Goal: Book appointment/travel/reservation

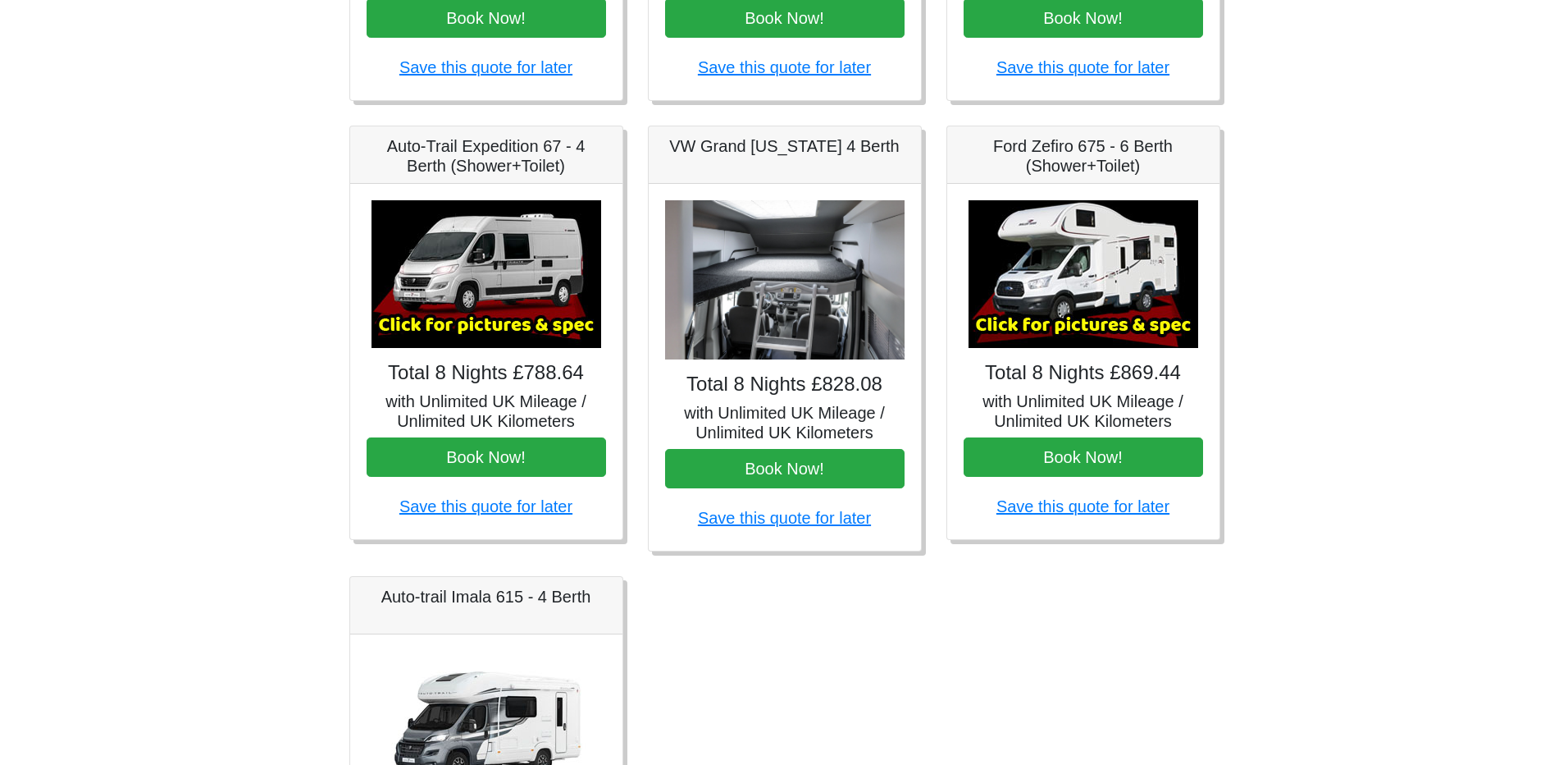
scroll to position [544, 0]
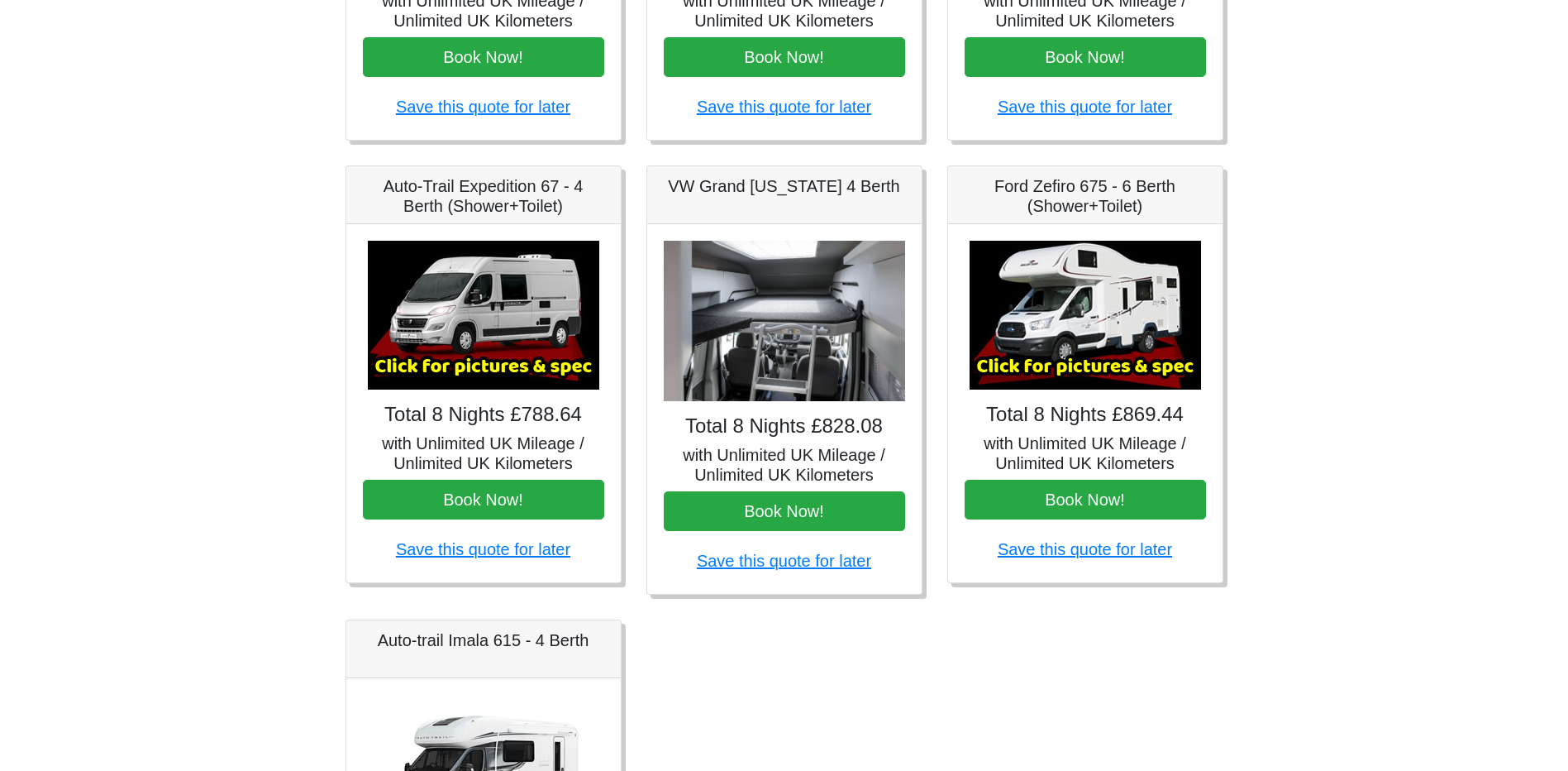
click at [708, 338] on img at bounding box center [784, 321] width 241 height 161
click at [442, 359] on img at bounding box center [483, 315] width 231 height 149
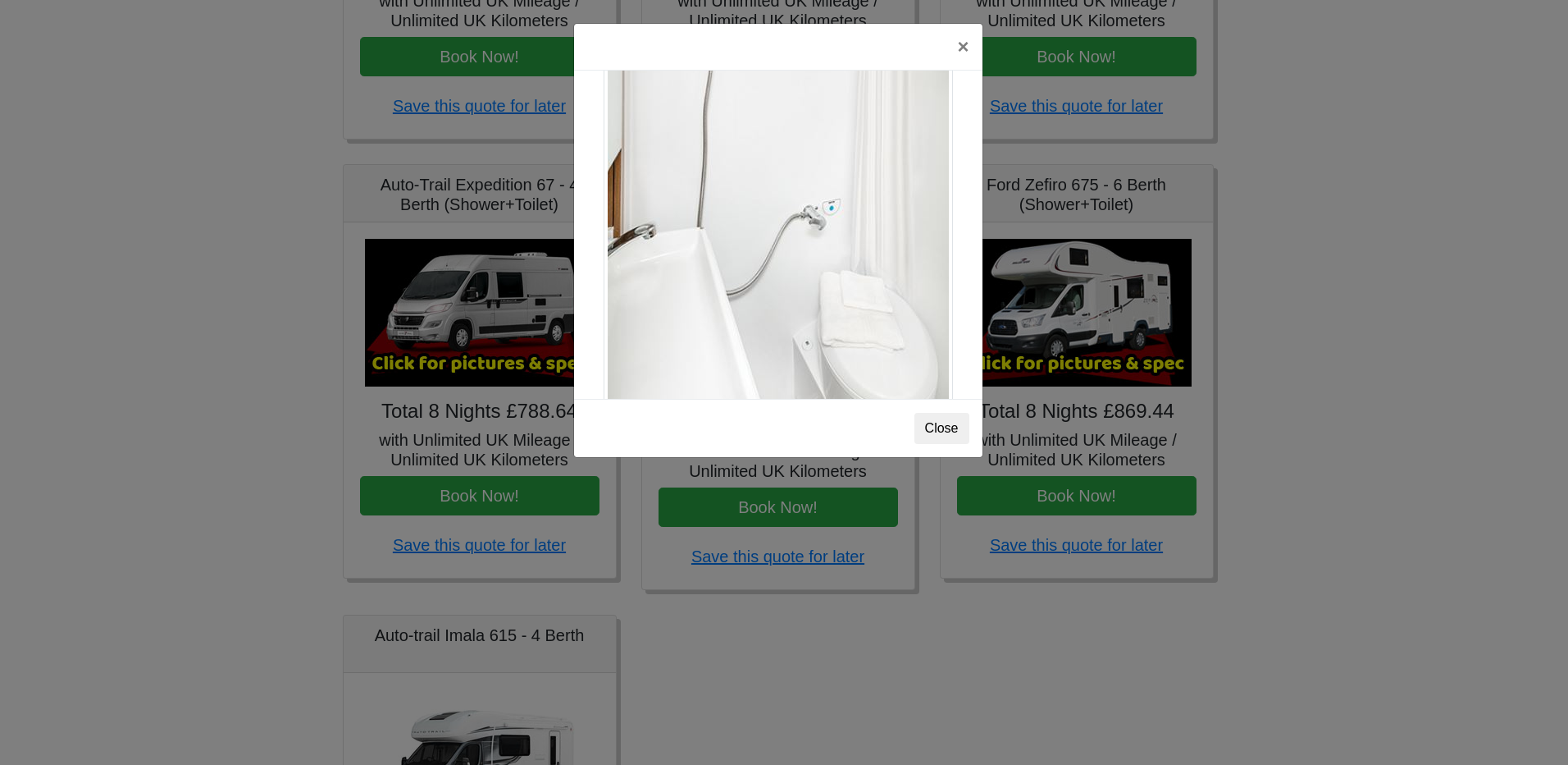
scroll to position [2221, 0]
click at [934, 432] on button "Close" at bounding box center [942, 428] width 55 height 31
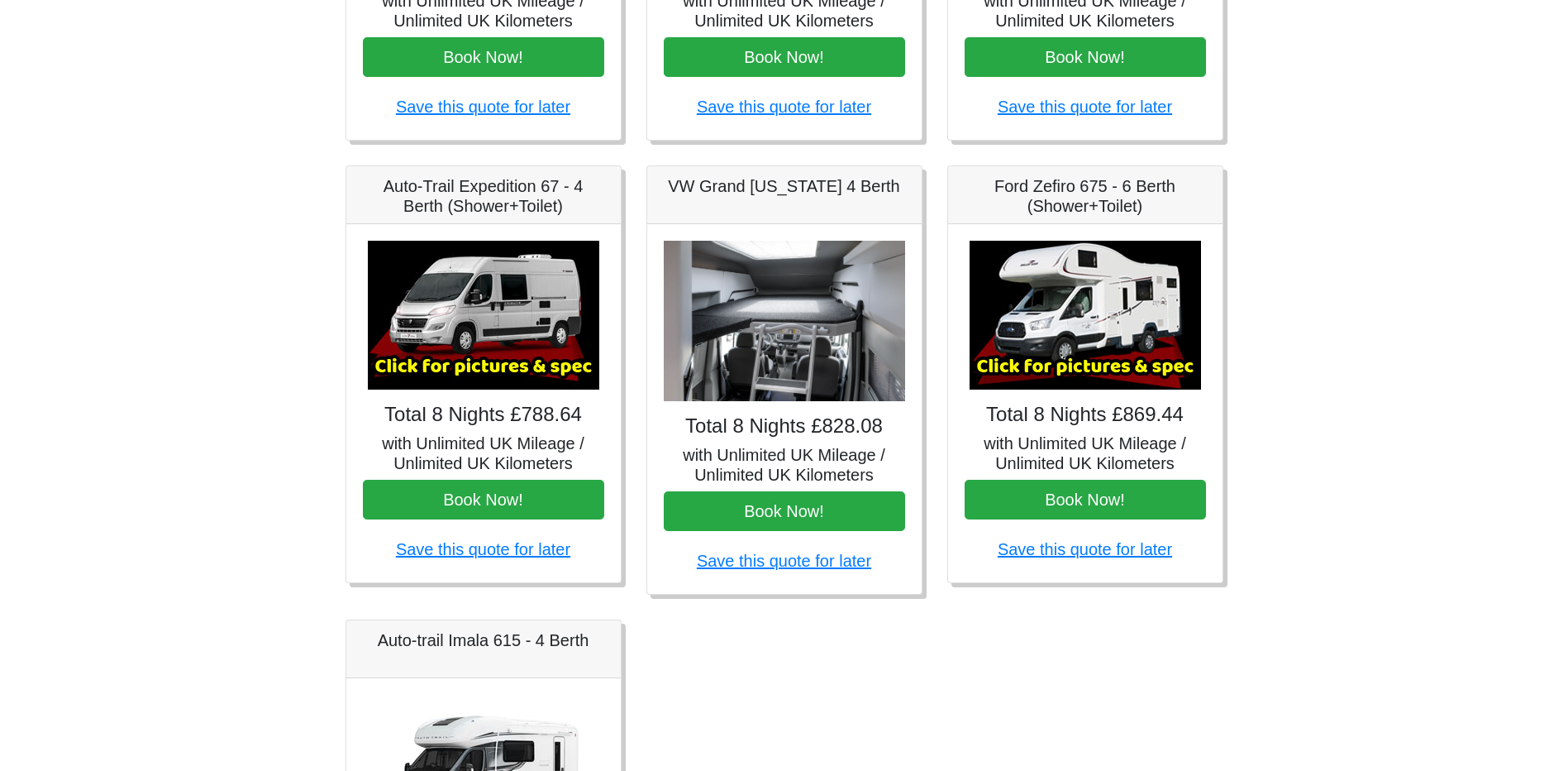
click at [1111, 350] on img at bounding box center [1085, 315] width 231 height 149
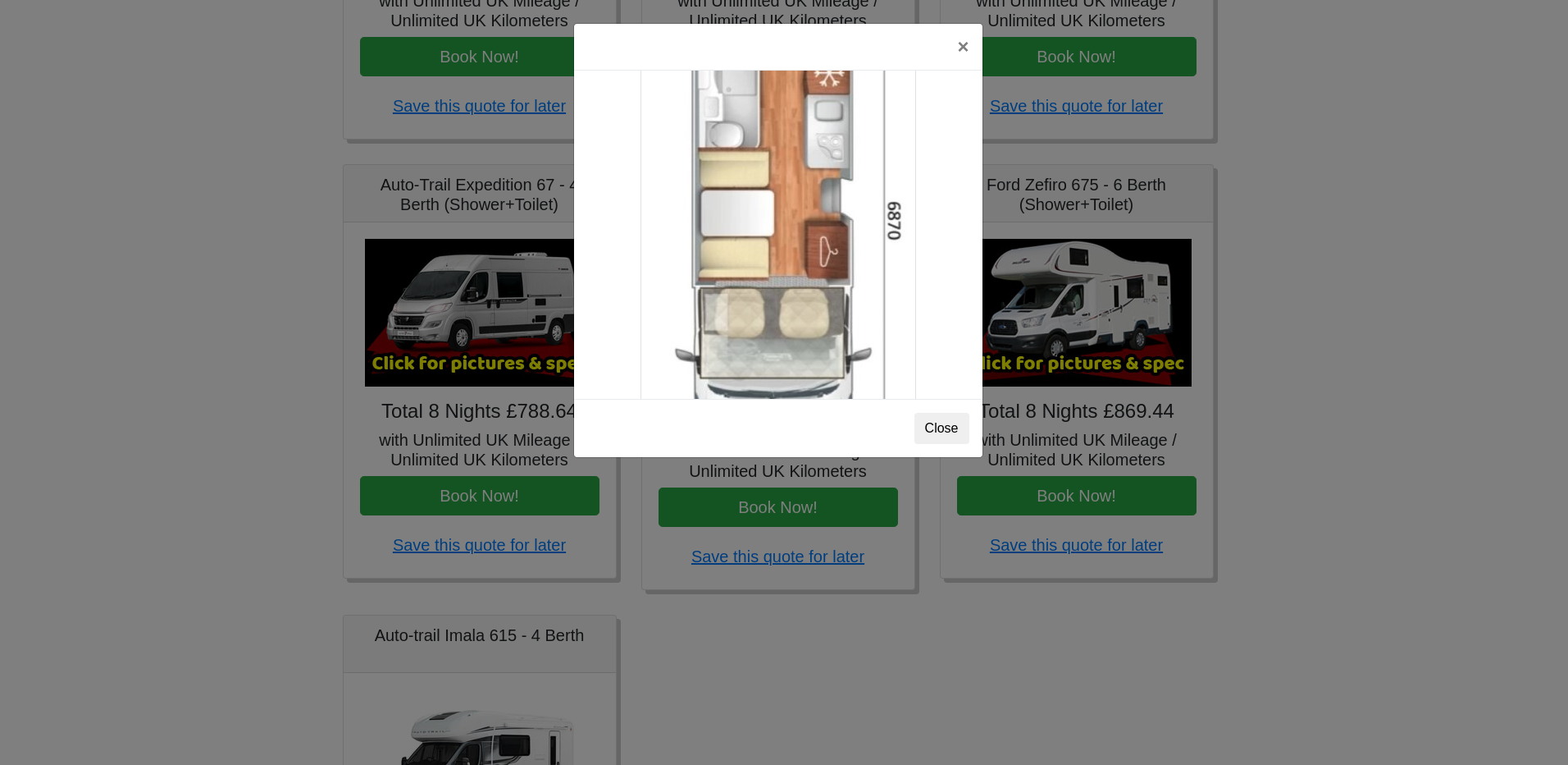
scroll to position [2894, 0]
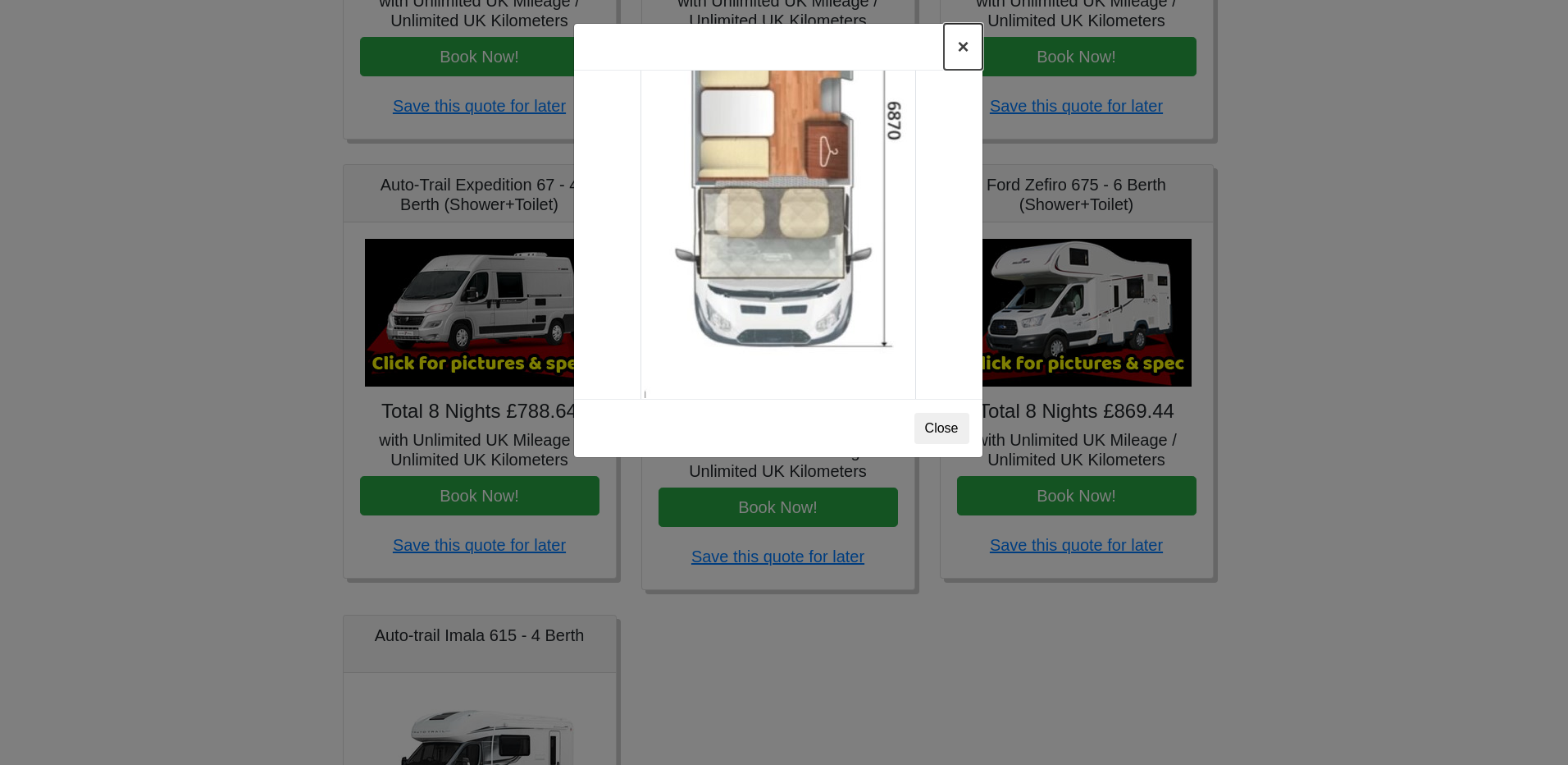
click at [957, 51] on button "×" at bounding box center [963, 47] width 37 height 46
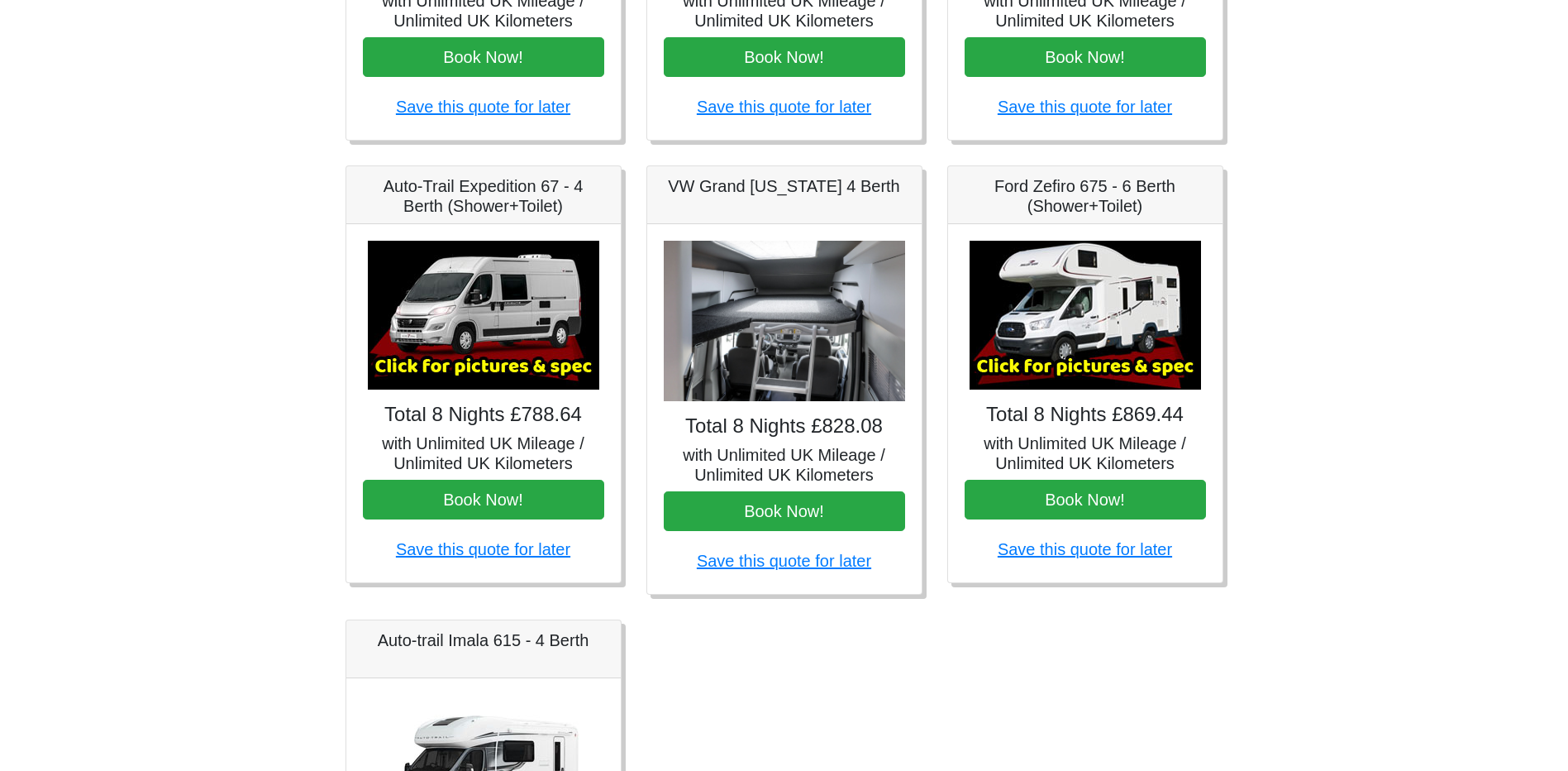
click at [467, 316] on img at bounding box center [483, 315] width 231 height 149
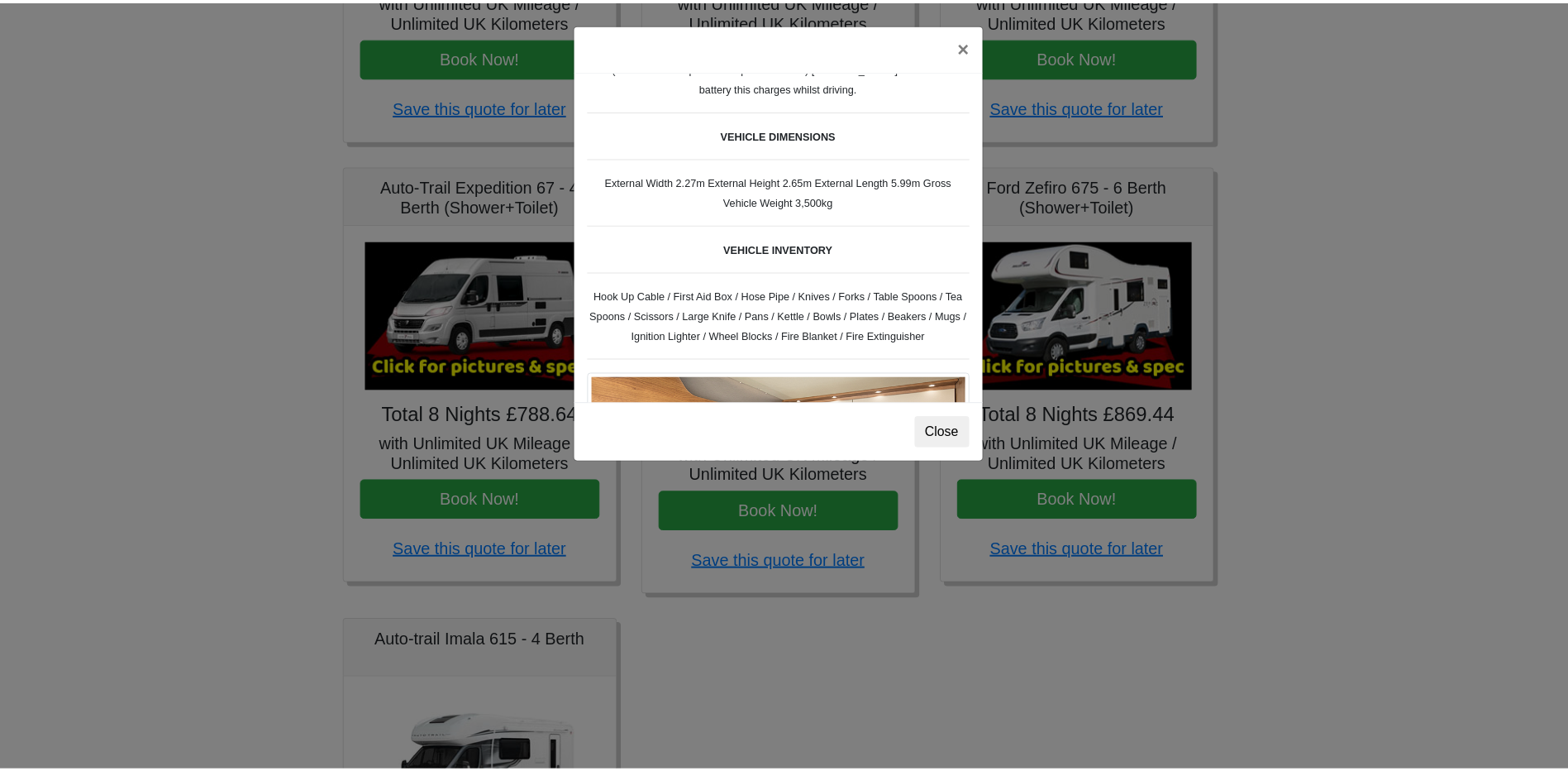
scroll to position [336, 0]
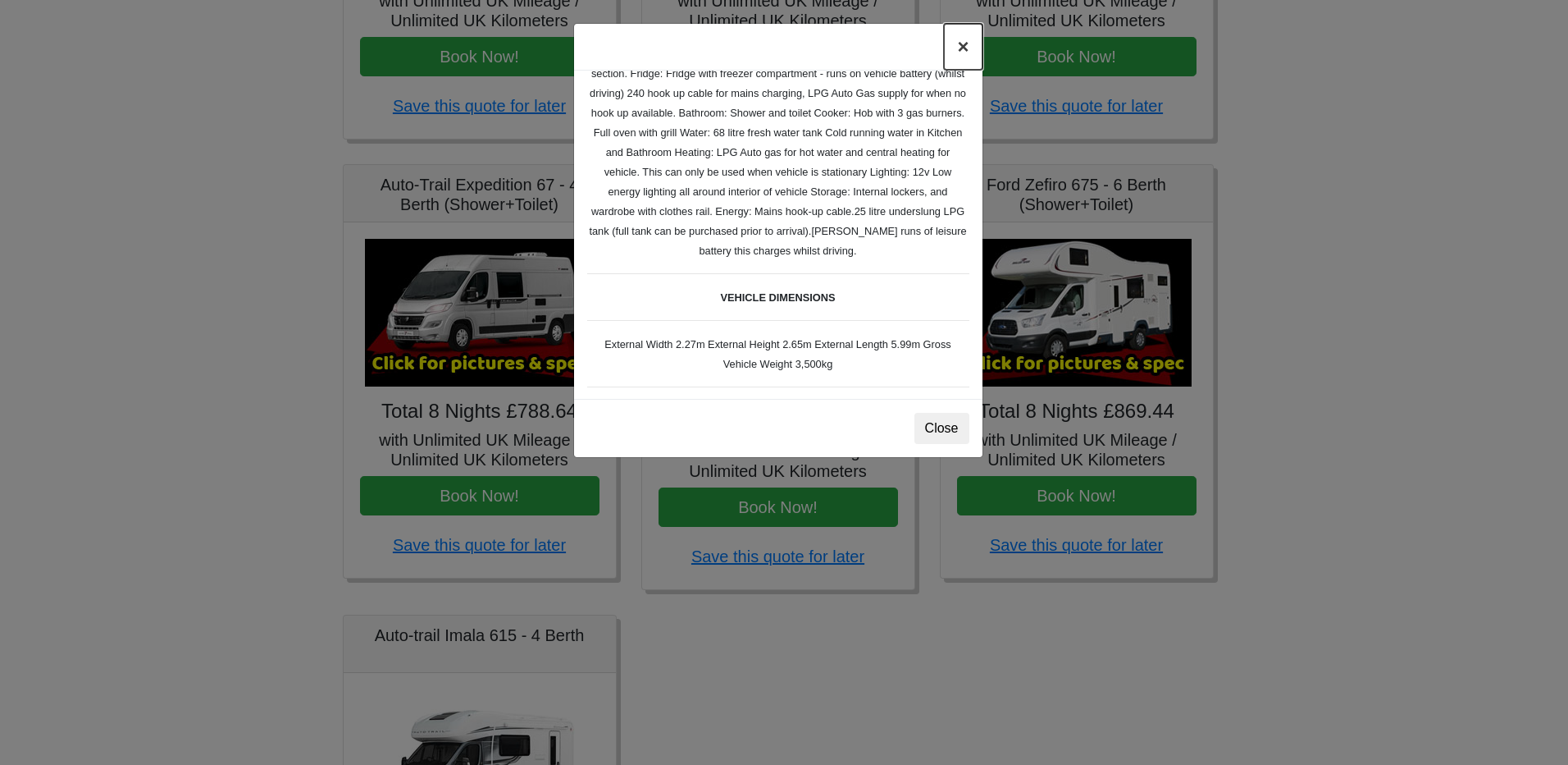
click at [961, 50] on button "×" at bounding box center [963, 47] width 37 height 46
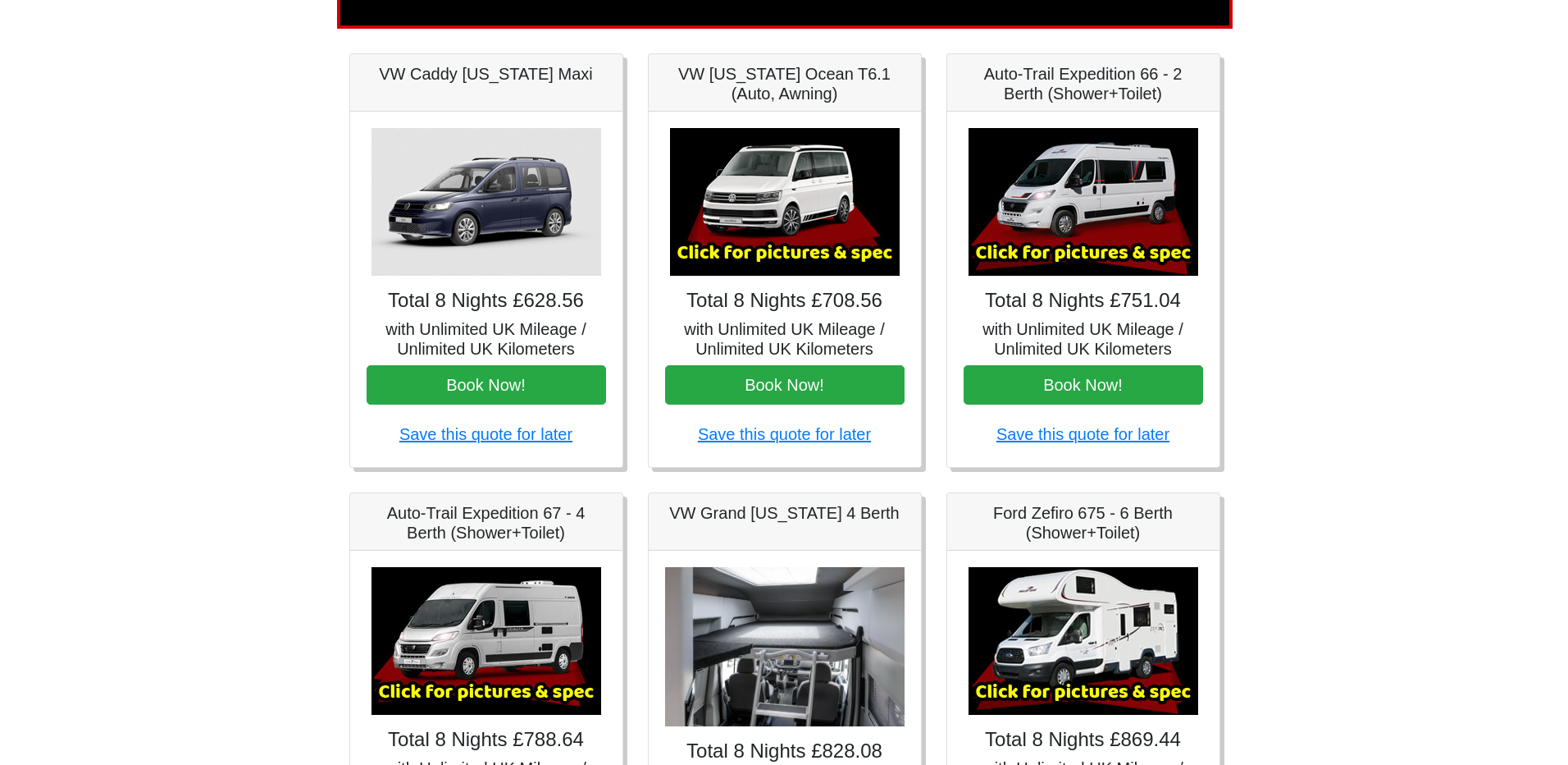
scroll to position [52, 0]
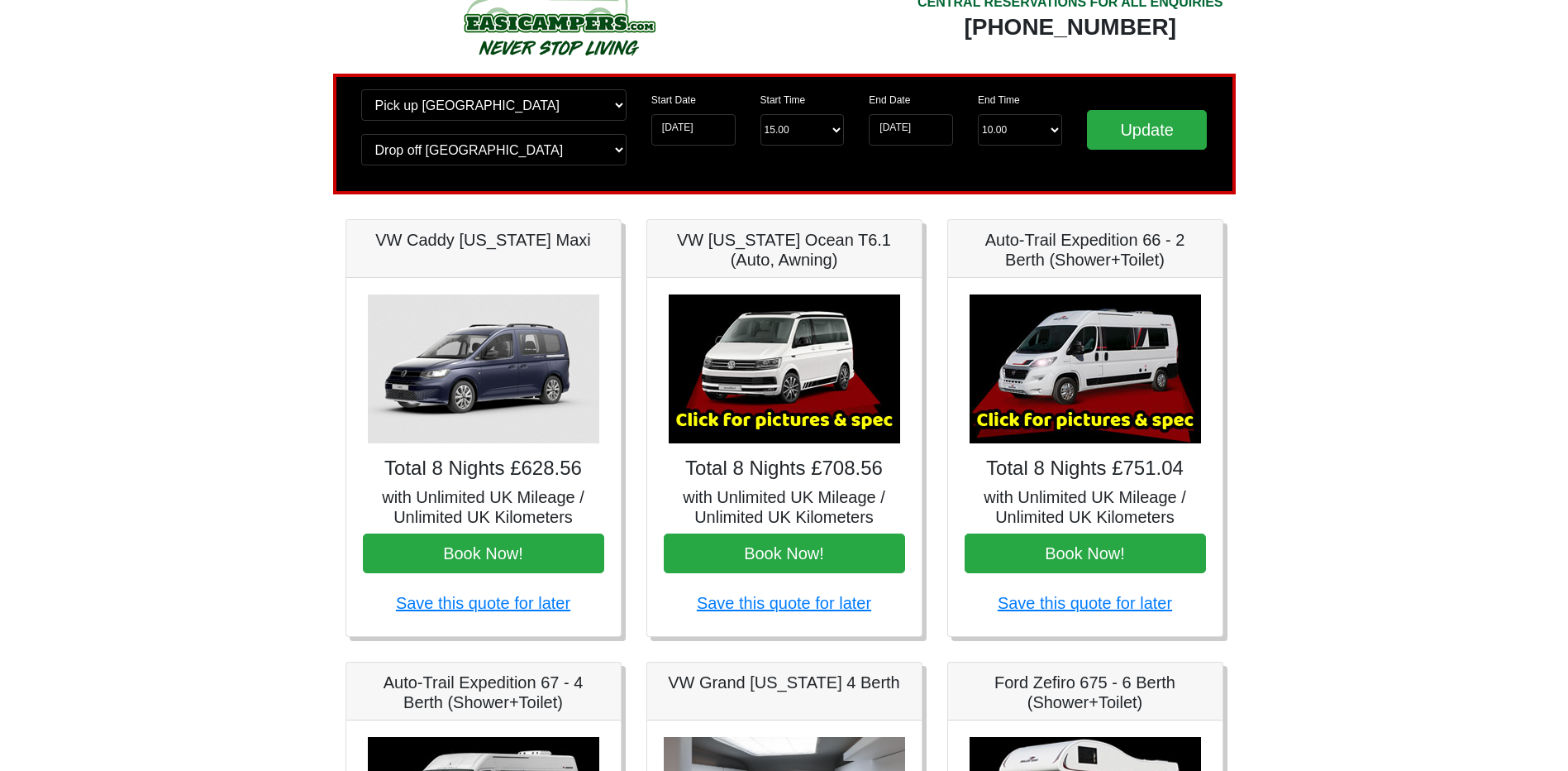
click at [1022, 385] on img at bounding box center [1085, 368] width 231 height 149
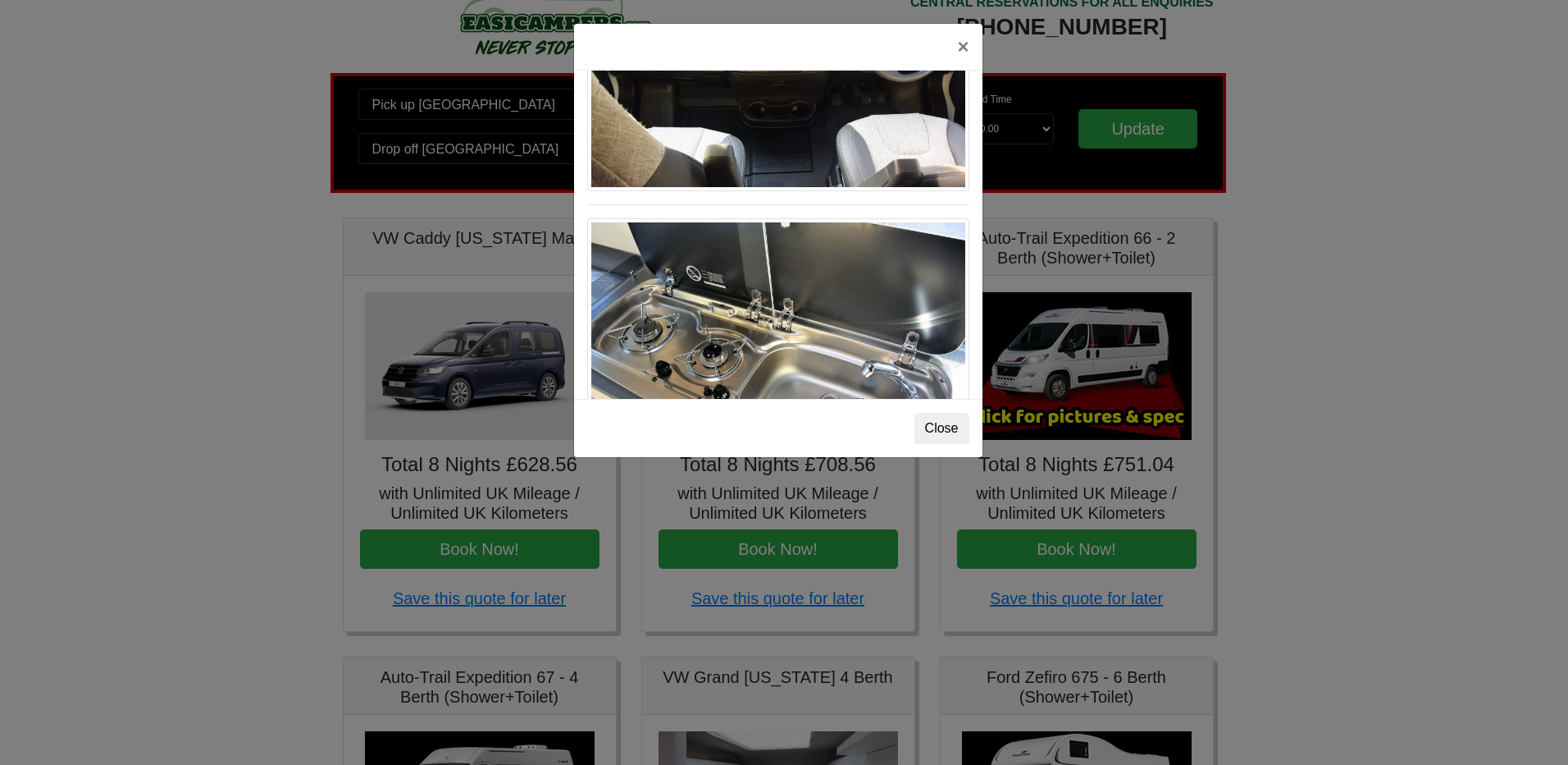
scroll to position [1706, 0]
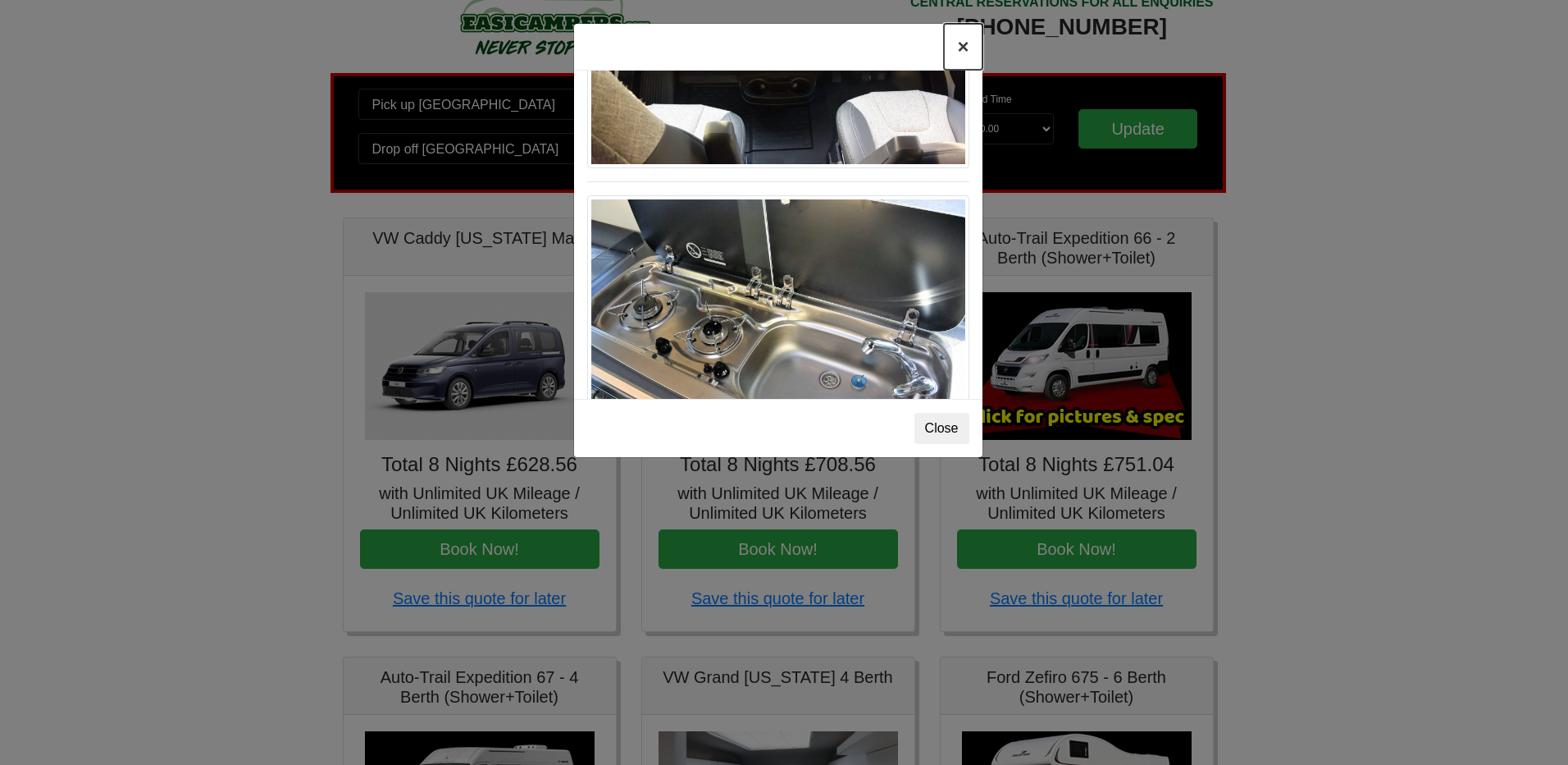
click at [960, 55] on button "×" at bounding box center [963, 47] width 37 height 46
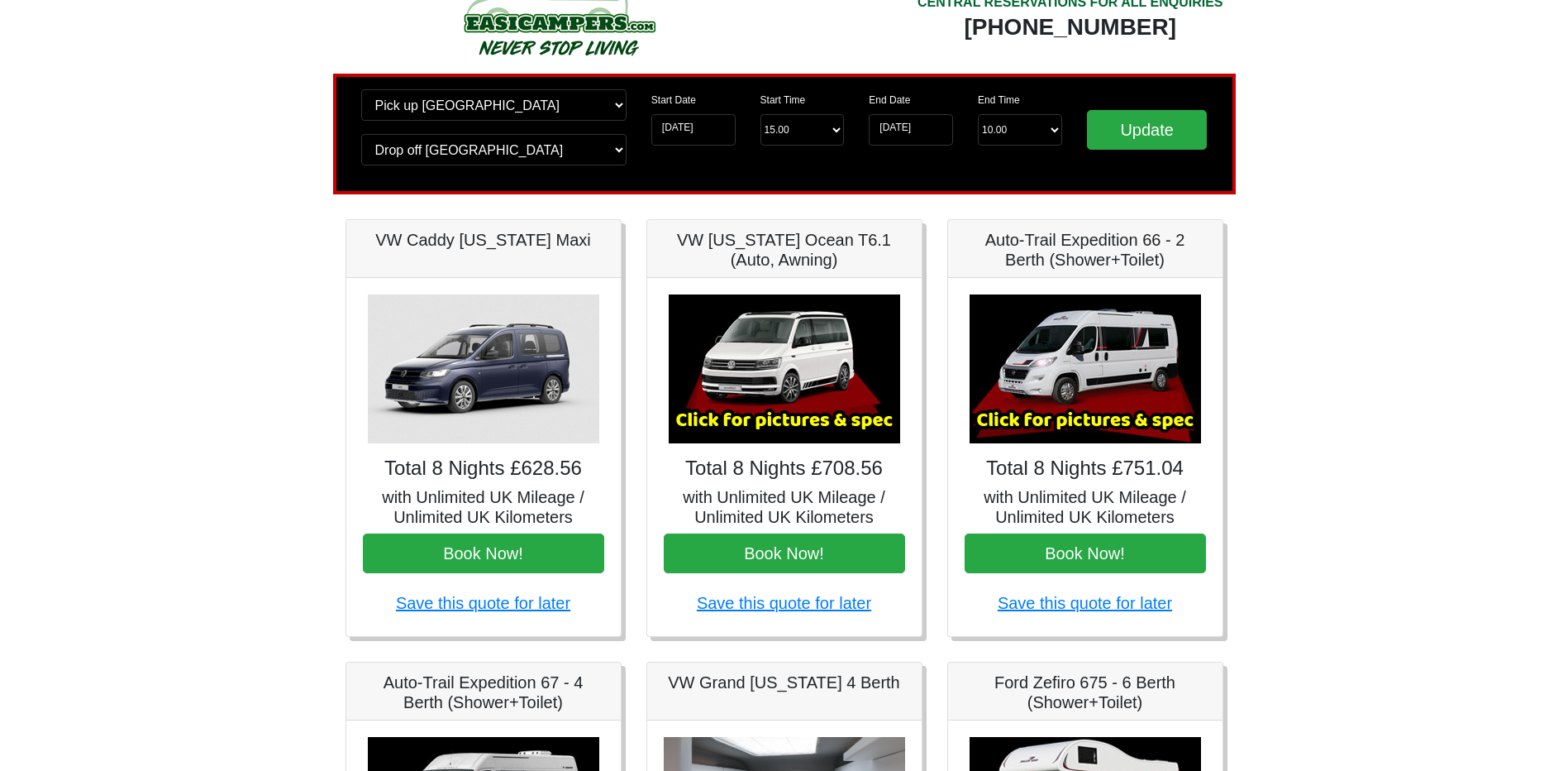
click at [813, 348] on img at bounding box center [784, 368] width 231 height 149
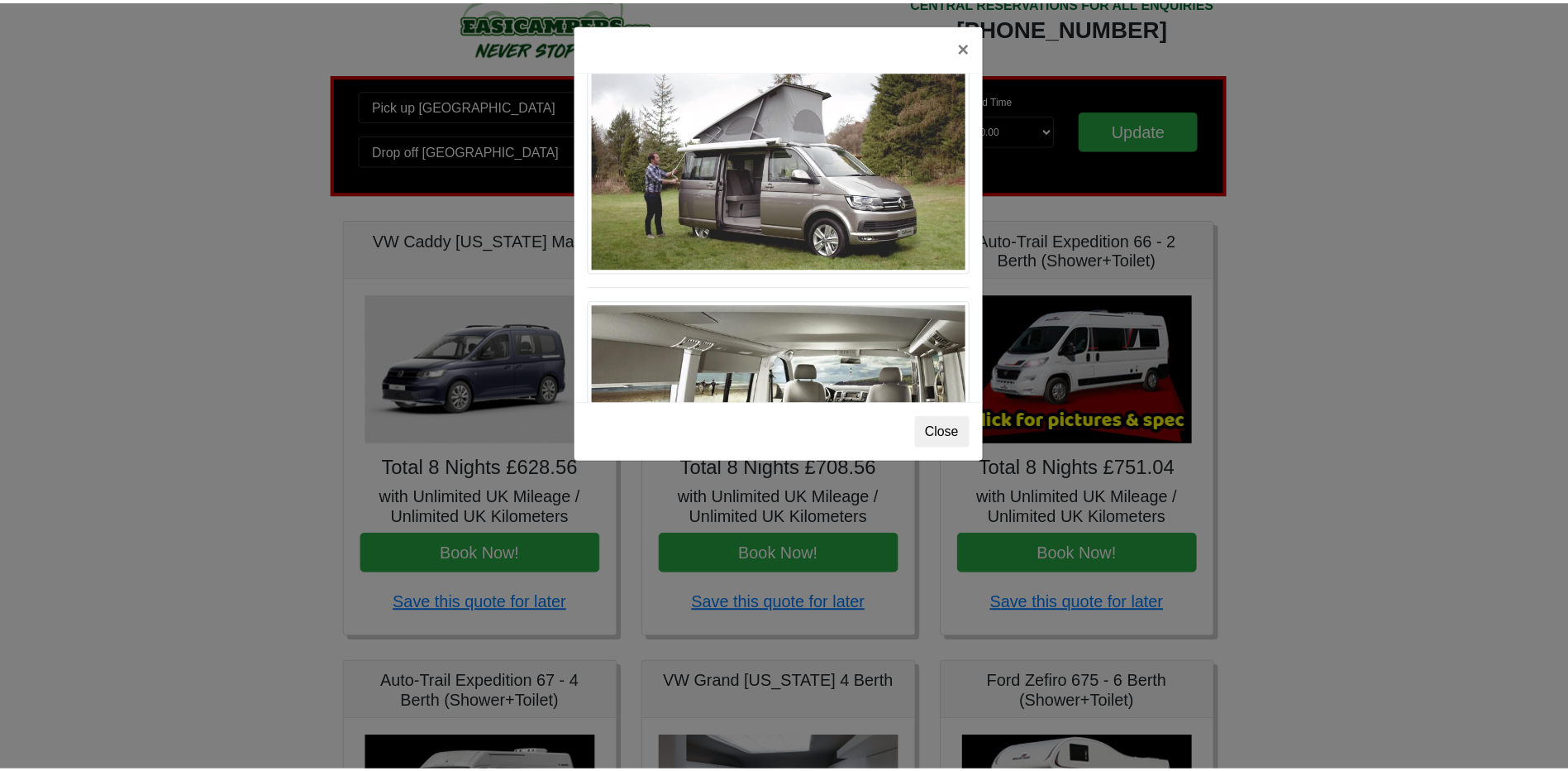
scroll to position [1803, 0]
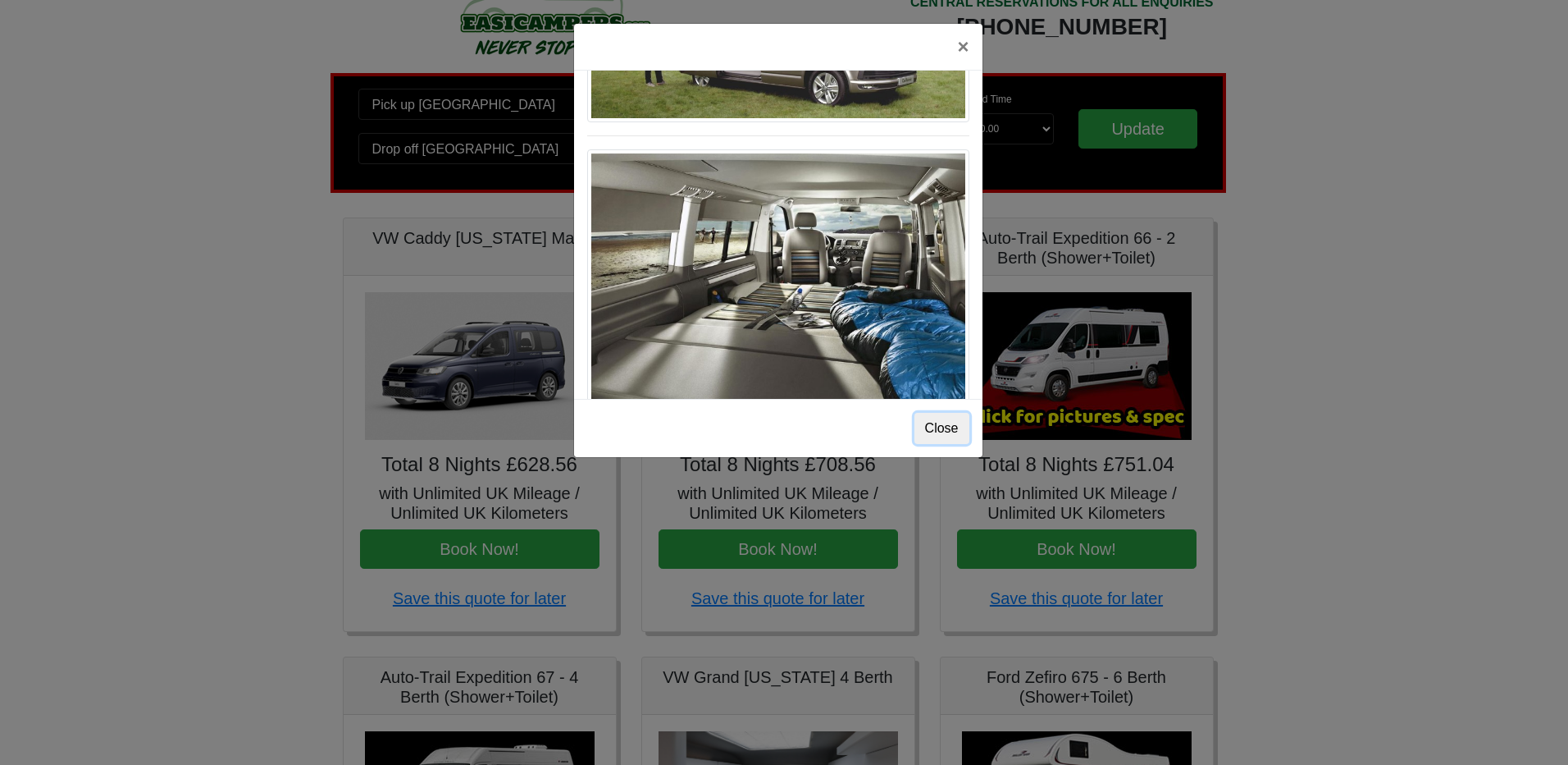
click at [937, 418] on button "Close" at bounding box center [942, 428] width 55 height 31
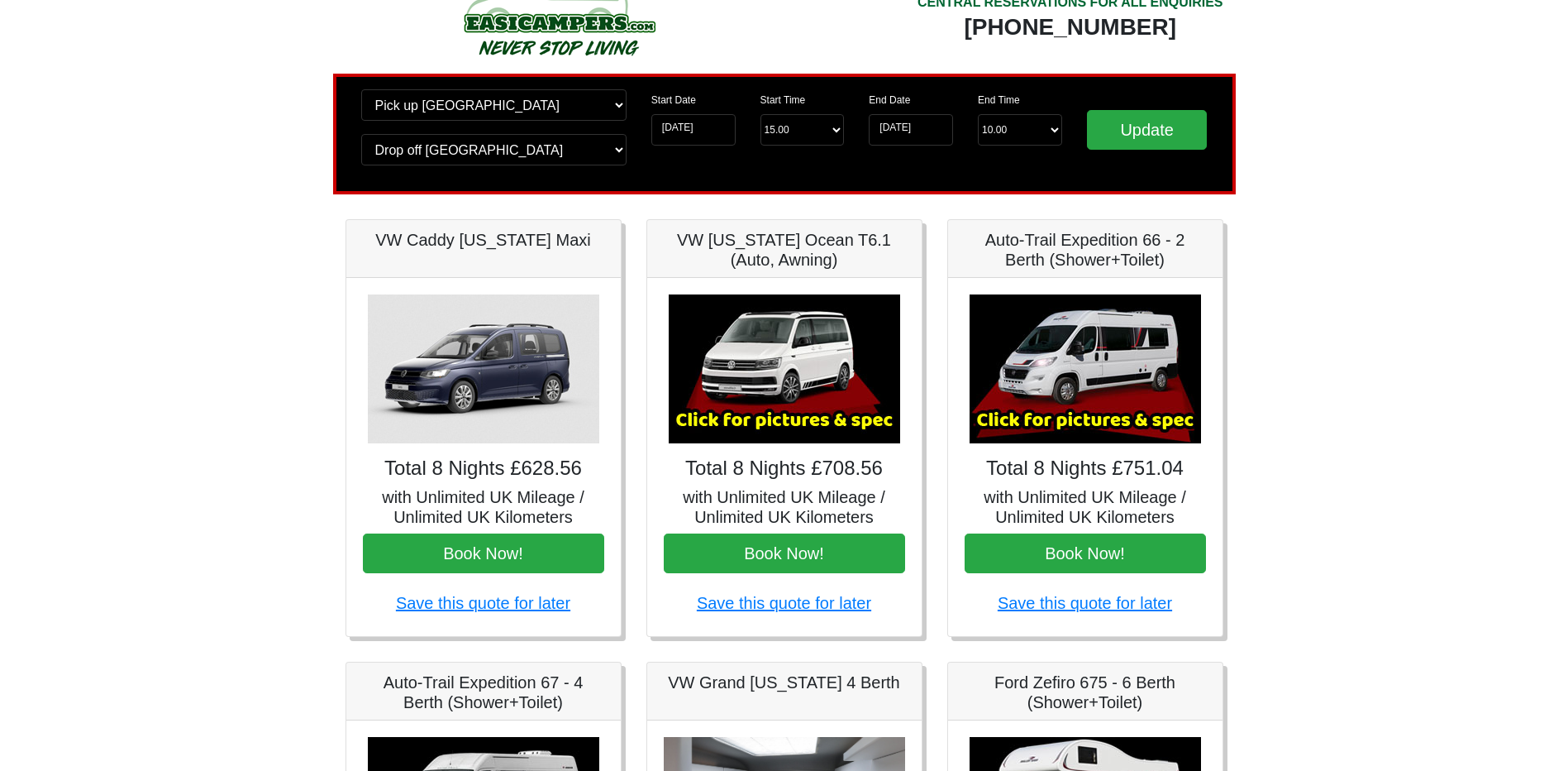
click at [484, 377] on img at bounding box center [483, 368] width 231 height 149
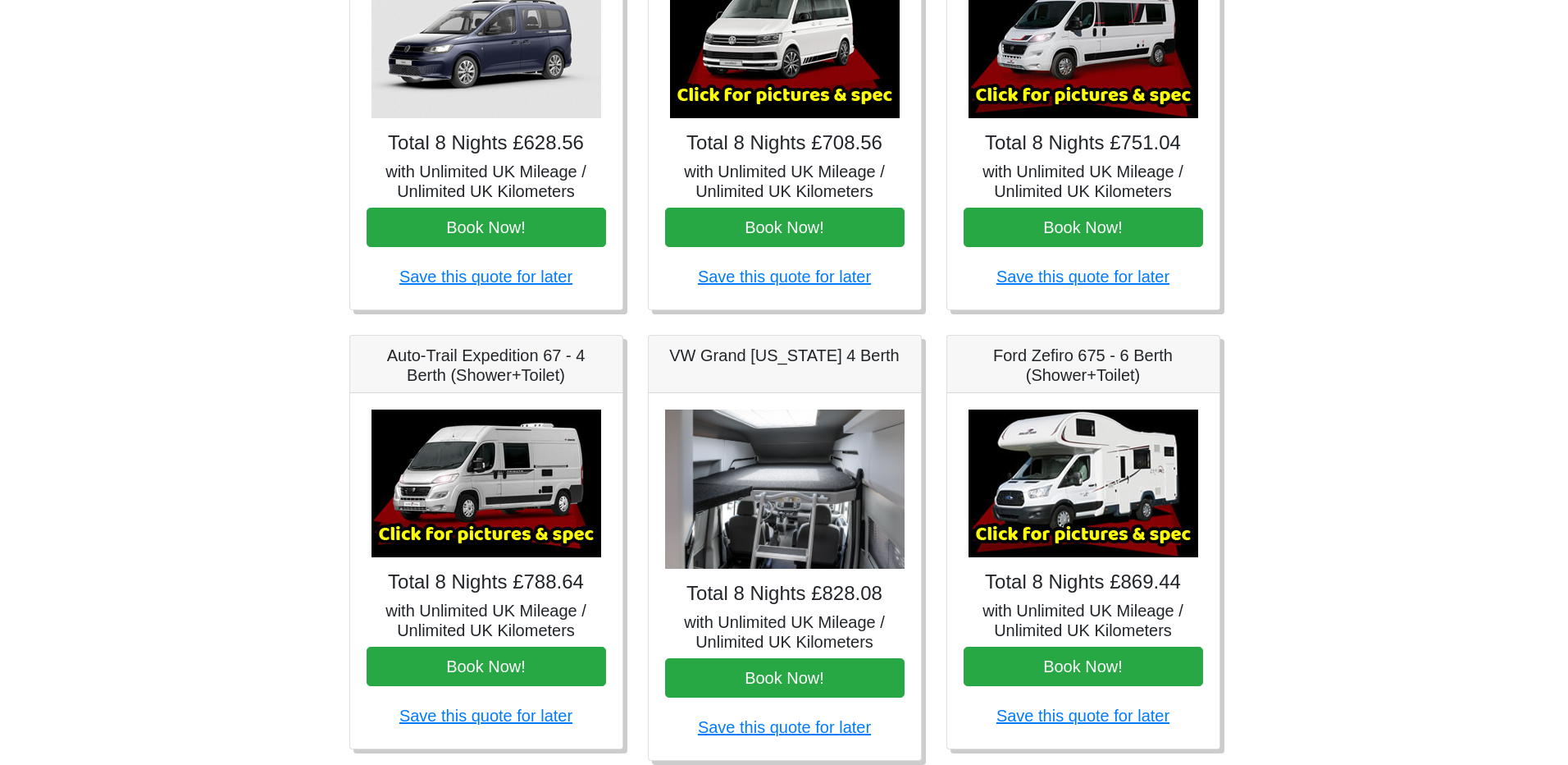
scroll to position [463, 0]
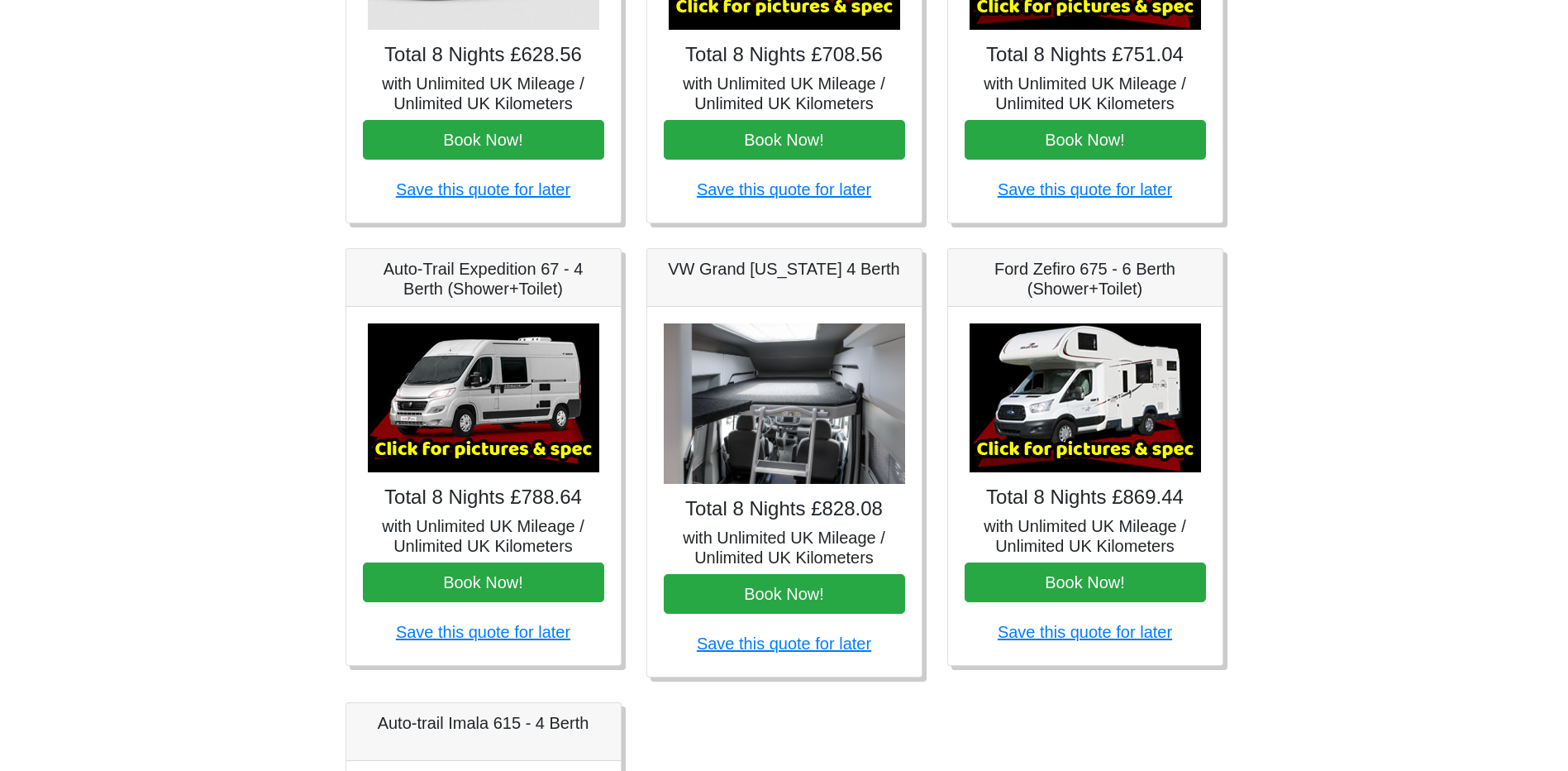
click at [1069, 390] on img at bounding box center [1085, 398] width 231 height 149
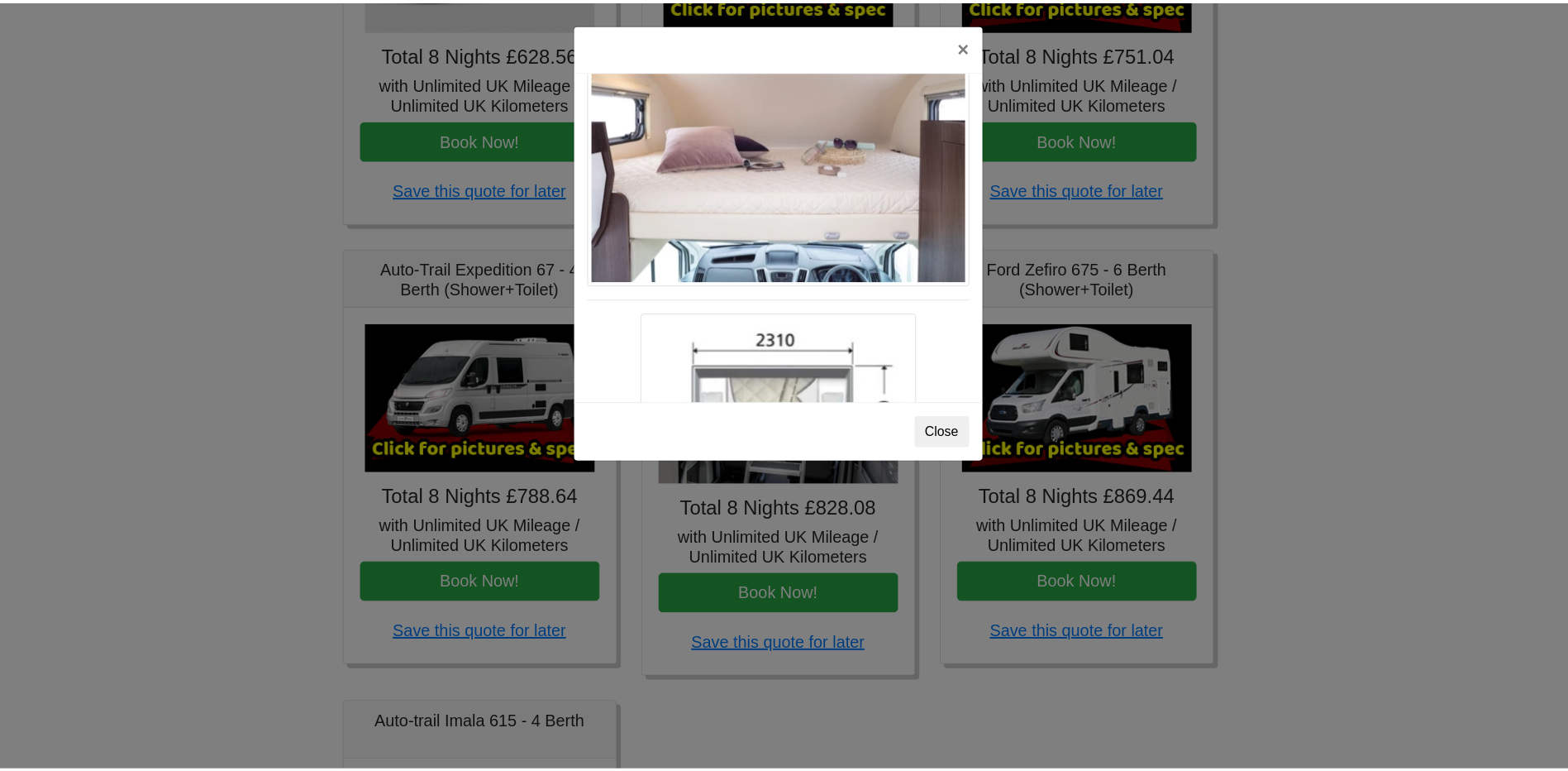
scroll to position [2750, 0]
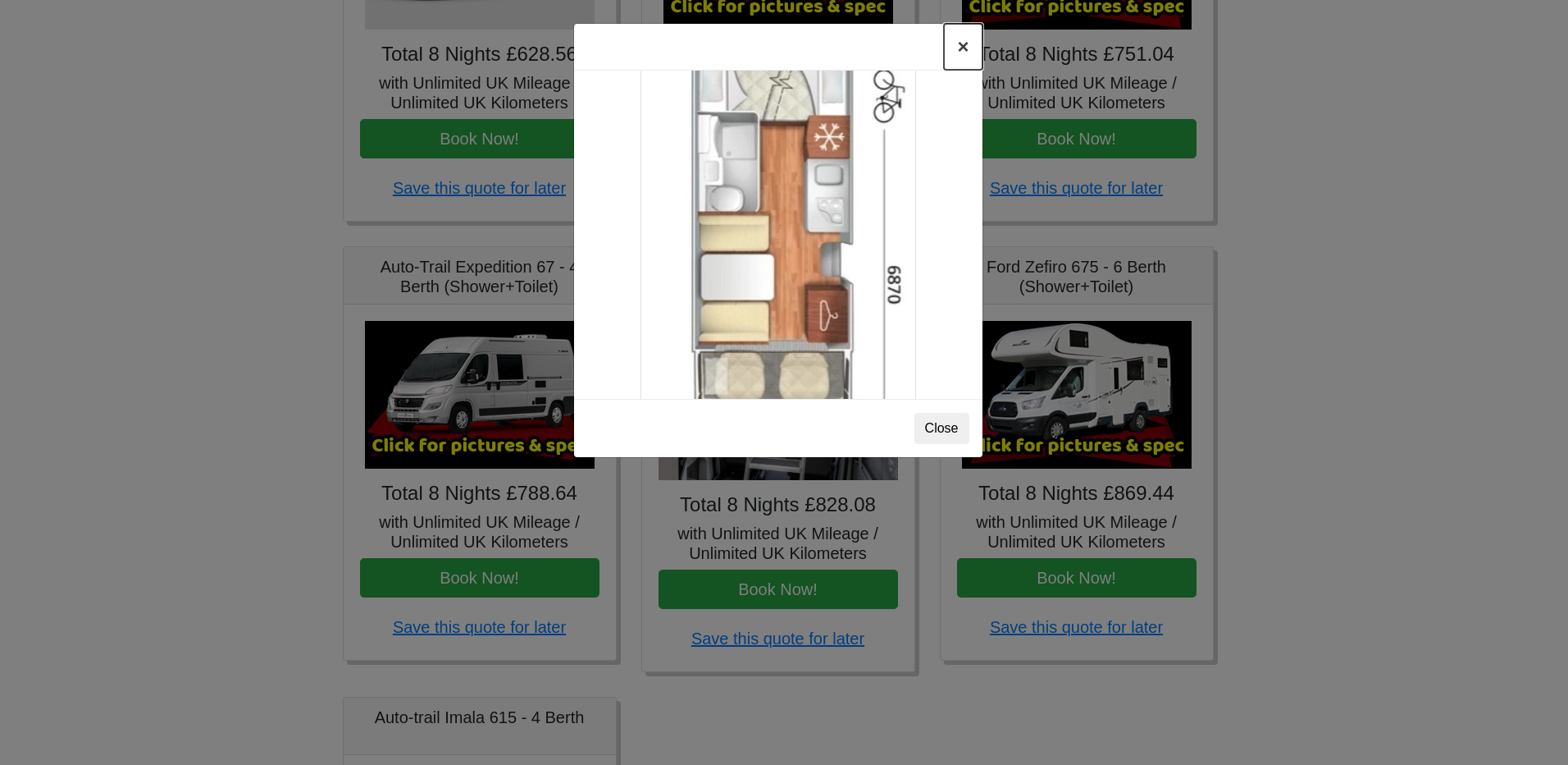
click at [954, 49] on button "×" at bounding box center [963, 47] width 37 height 46
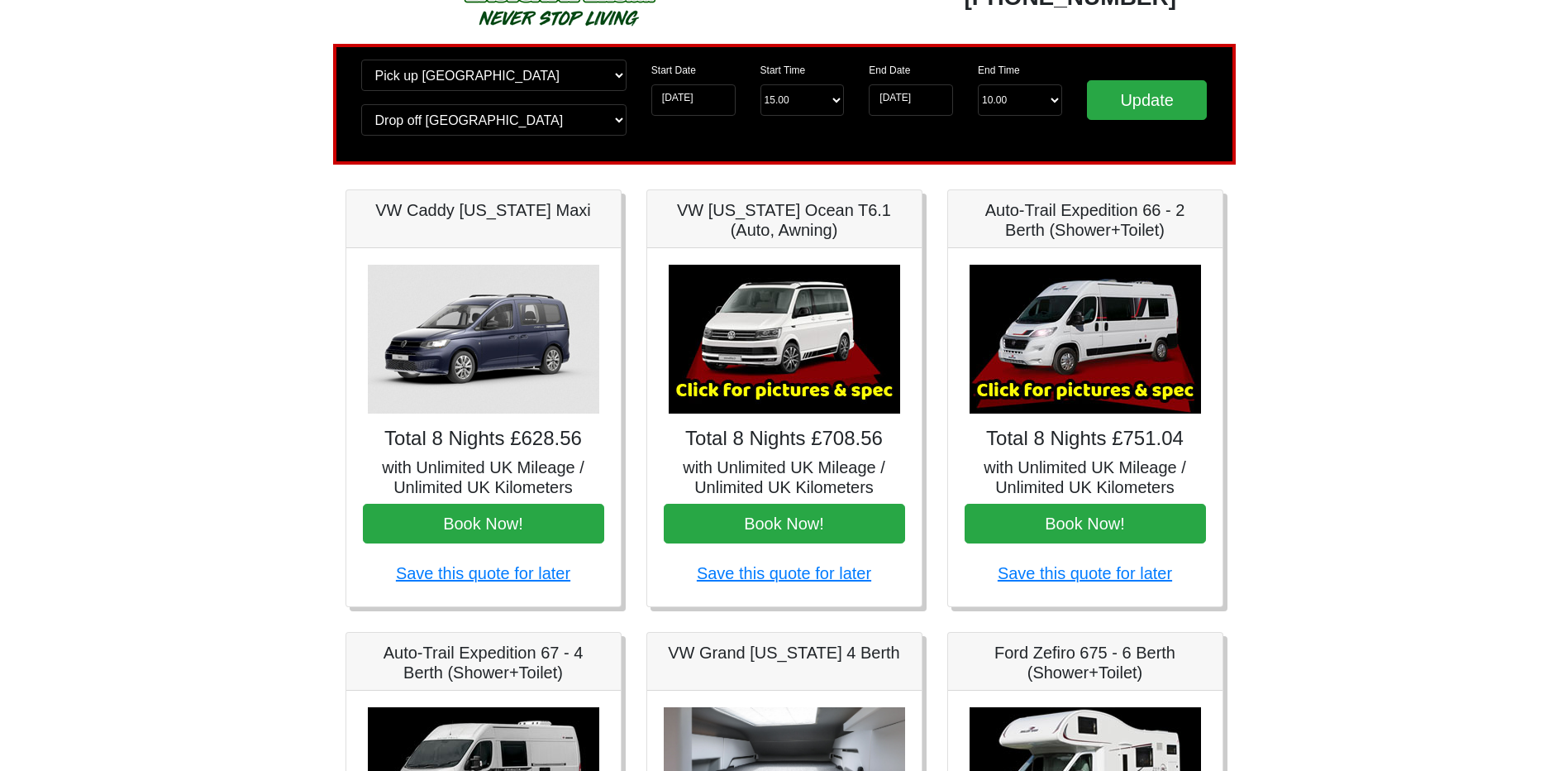
scroll to position [0, 0]
